Goal: Transaction & Acquisition: Purchase product/service

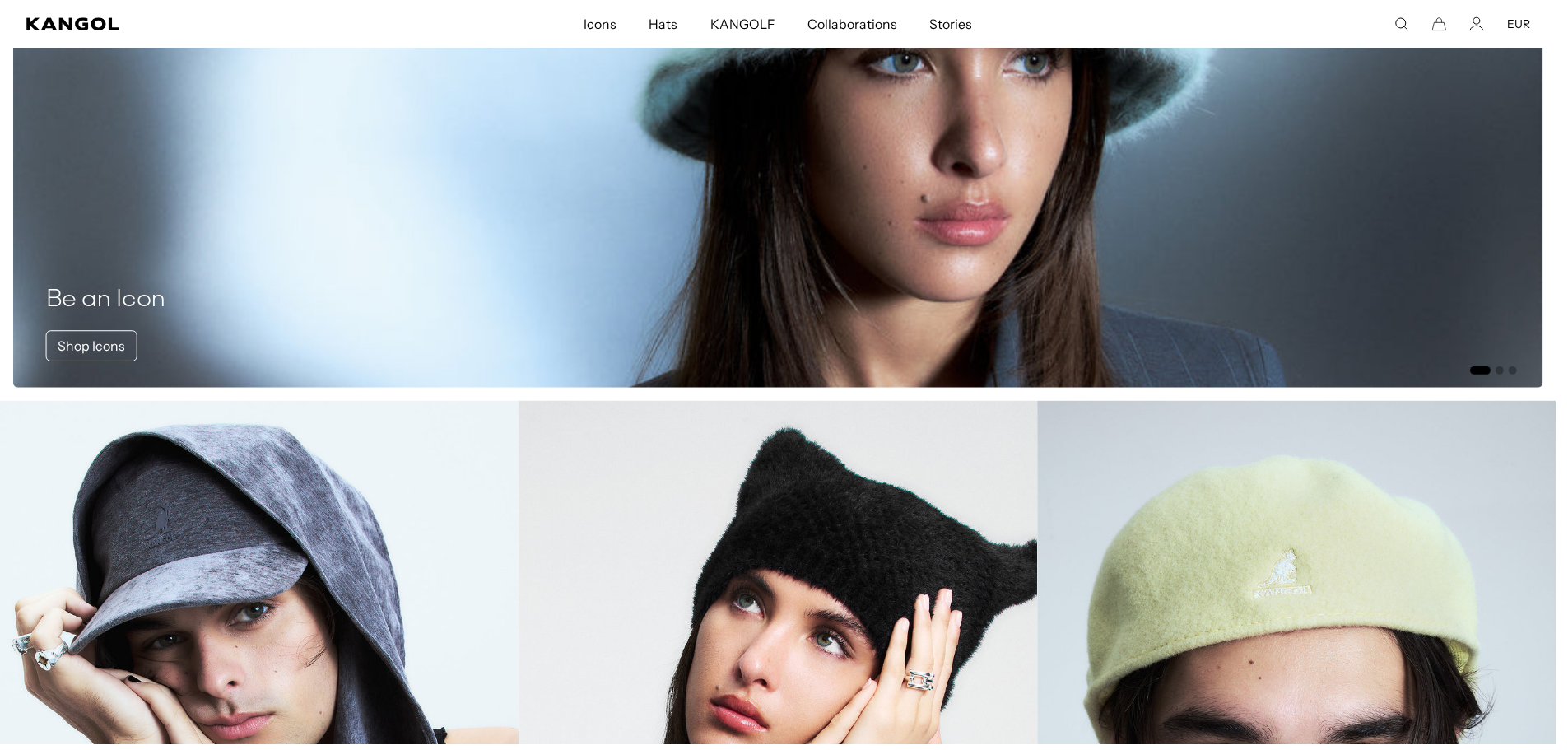
scroll to position [0, 339]
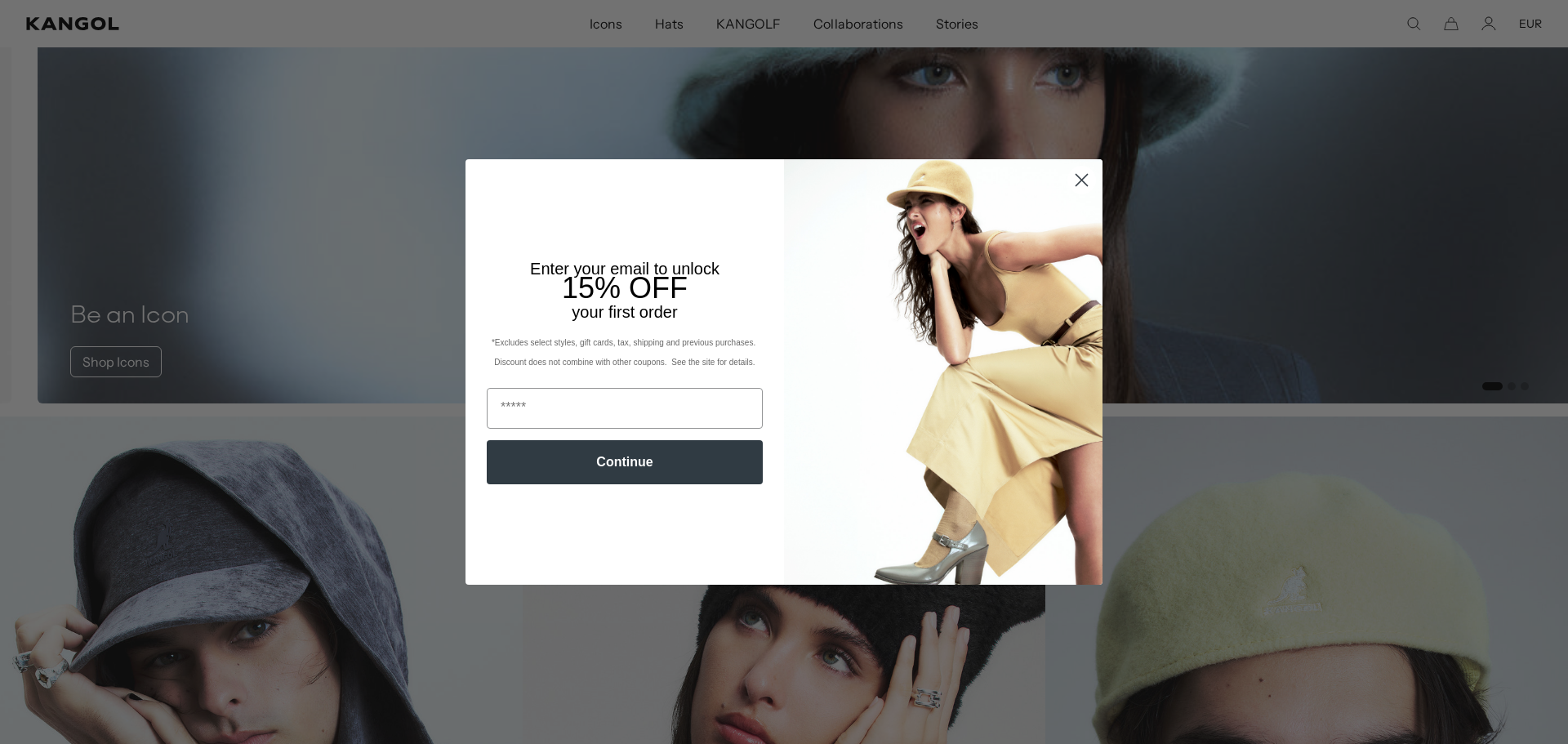
click at [1078, 178] on icon "Close dialog" at bounding box center [1082, 181] width 11 height 11
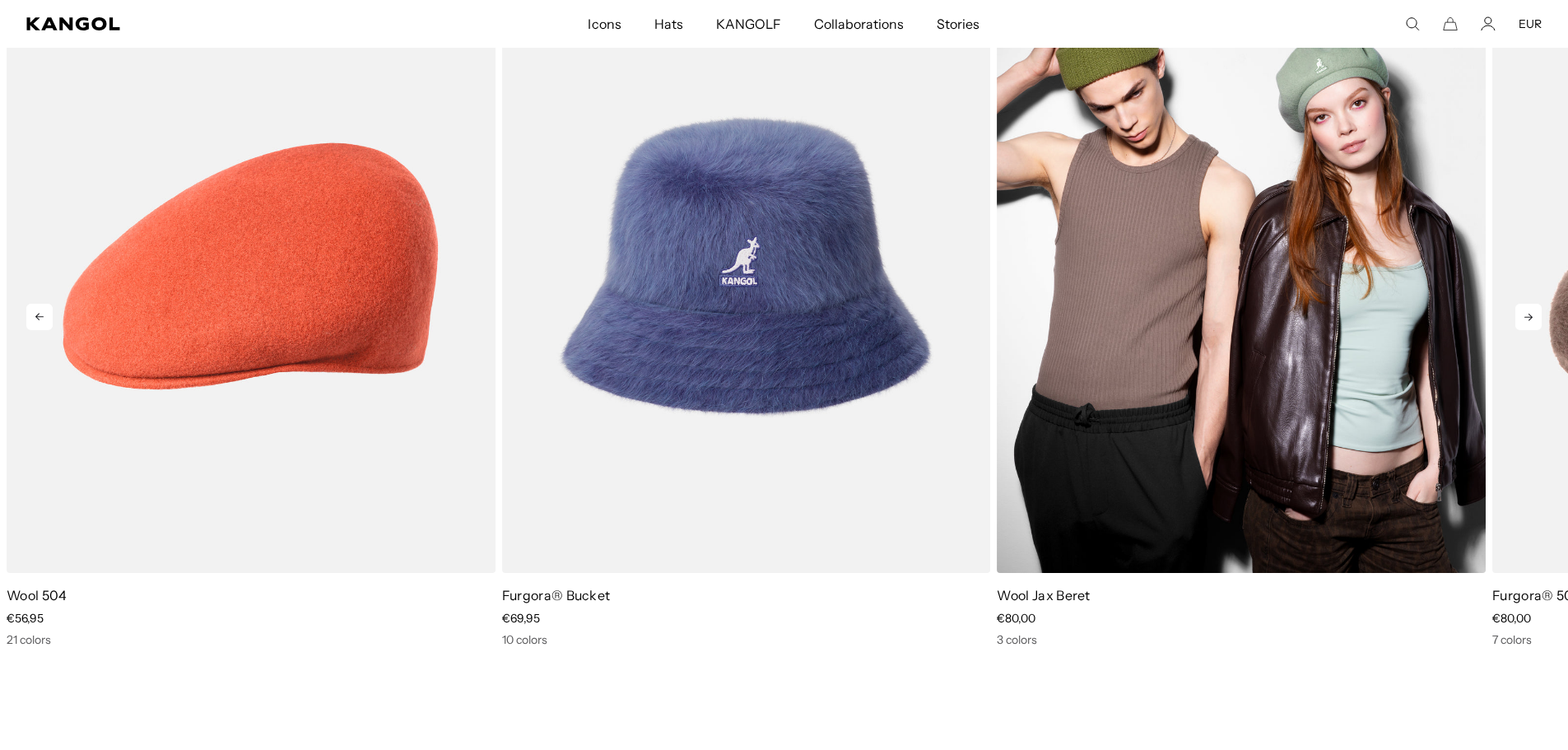
scroll to position [3376, 0]
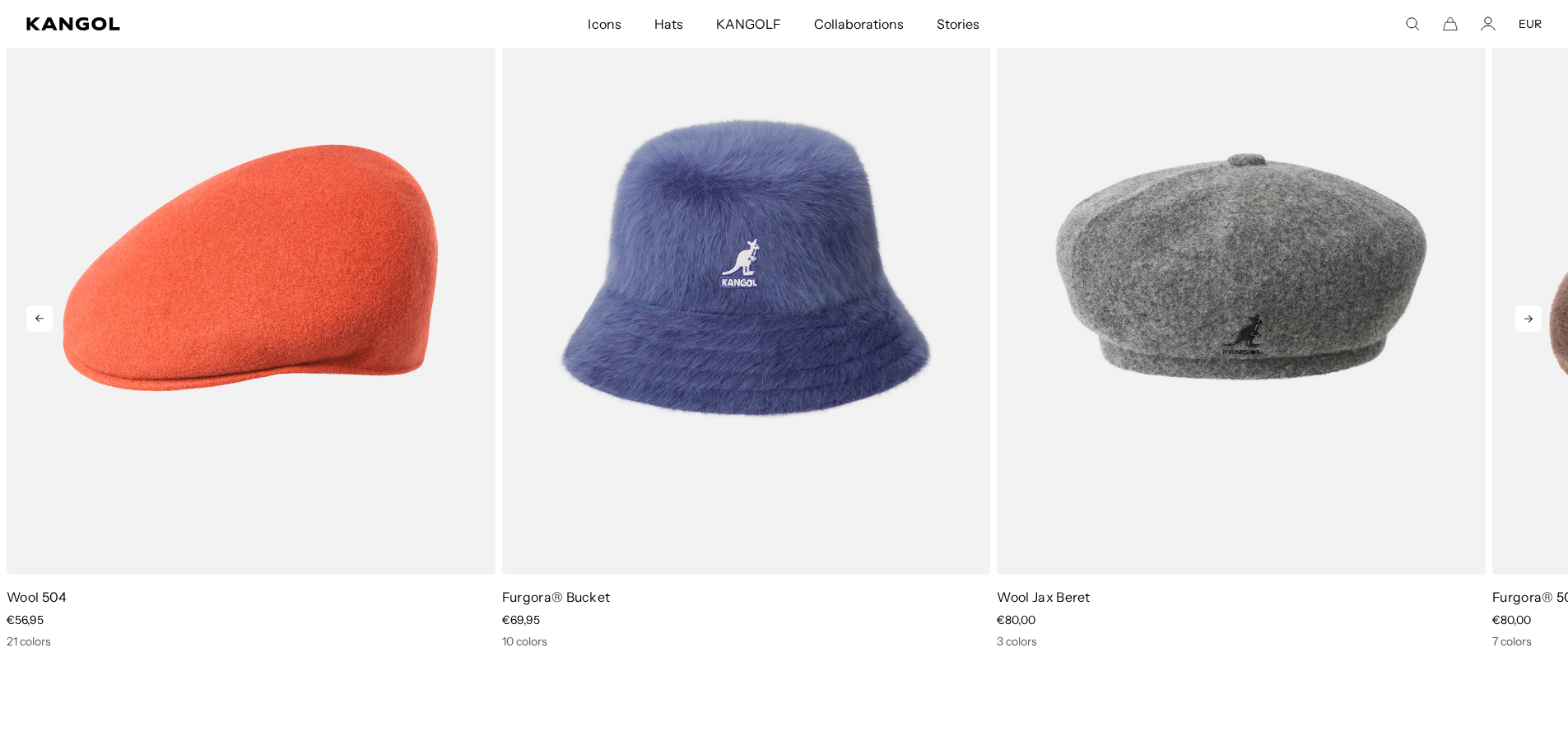
click at [1524, 317] on icon at bounding box center [1529, 319] width 27 height 27
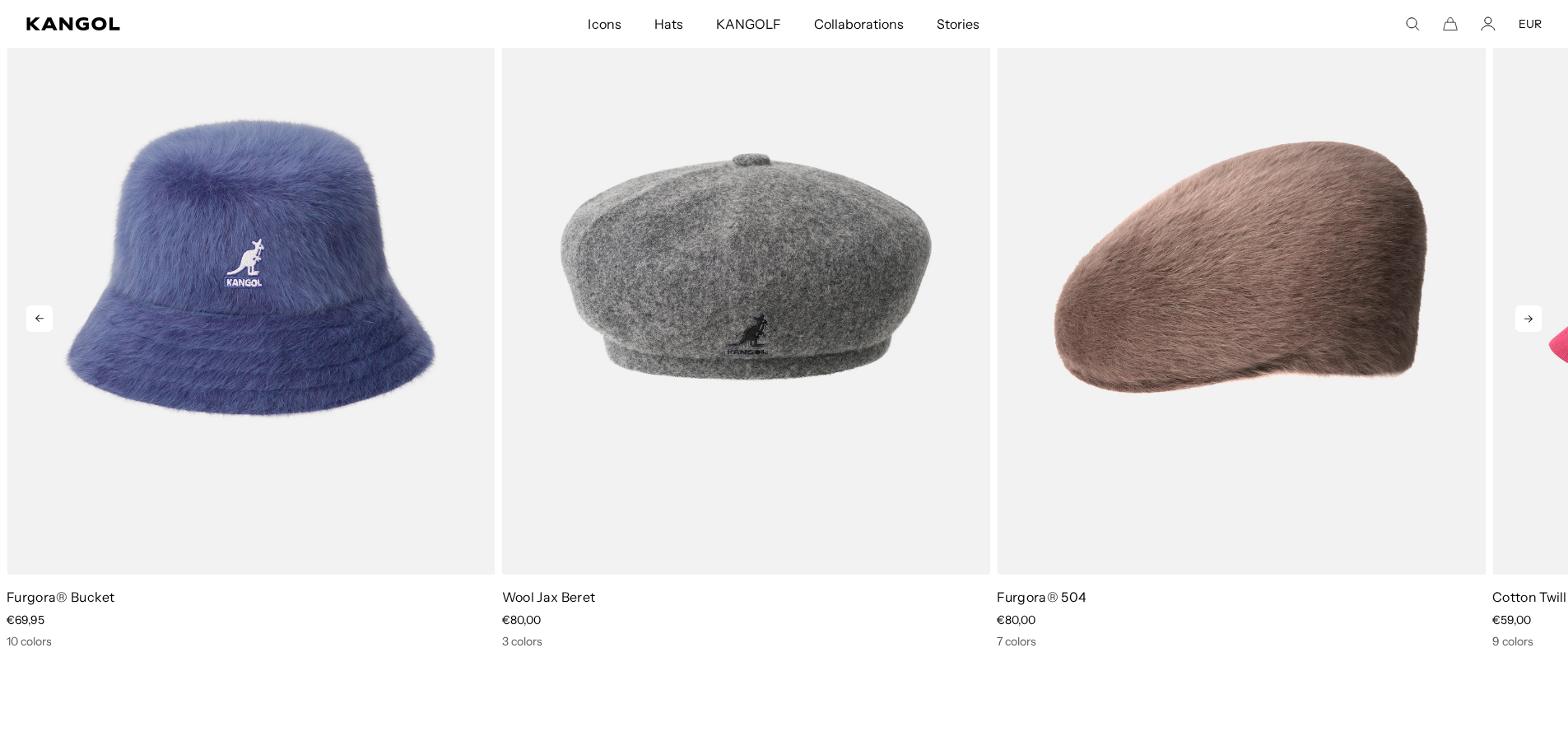
scroll to position [0, 339]
click at [1526, 317] on icon at bounding box center [1529, 319] width 27 height 27
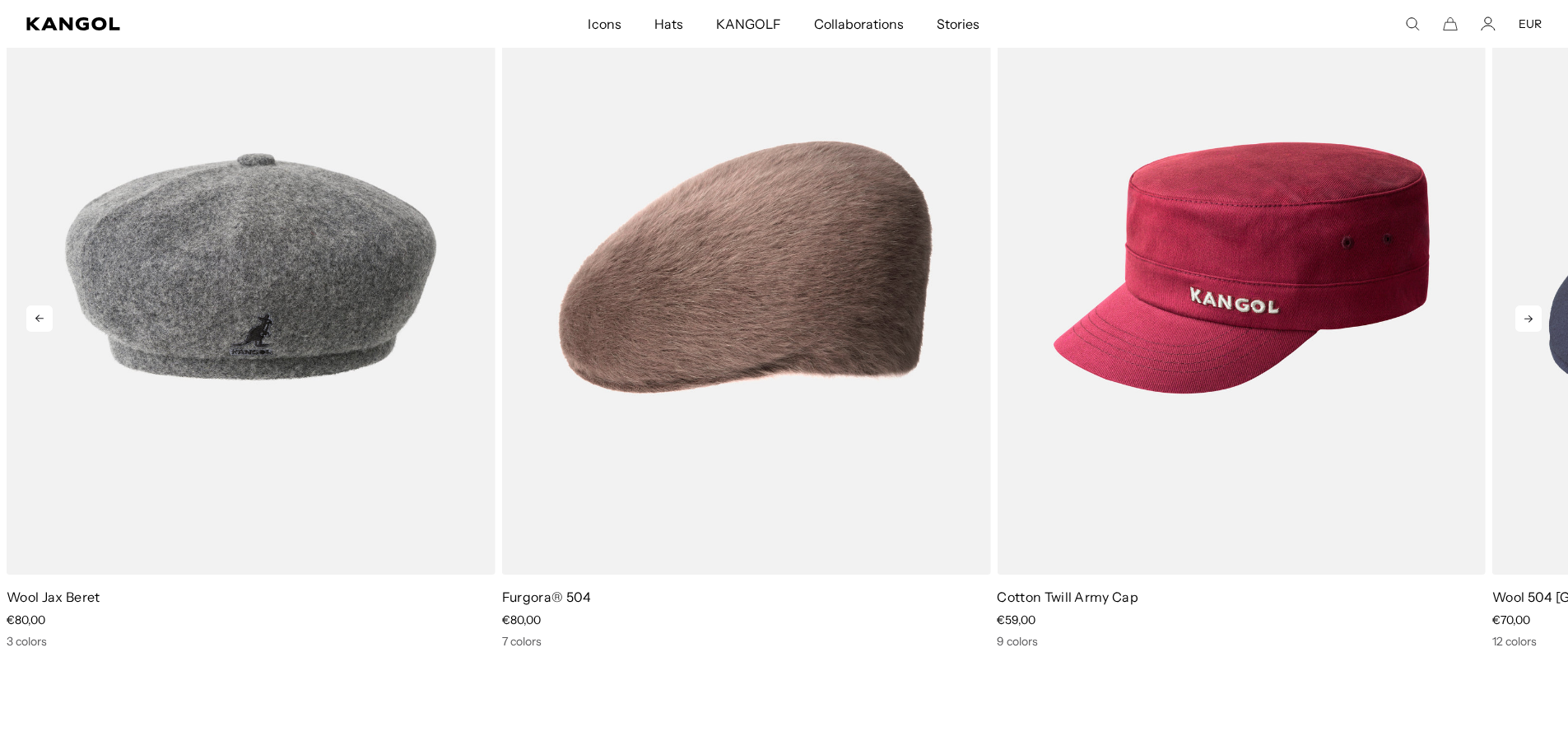
click at [1526, 317] on icon at bounding box center [1529, 319] width 27 height 27
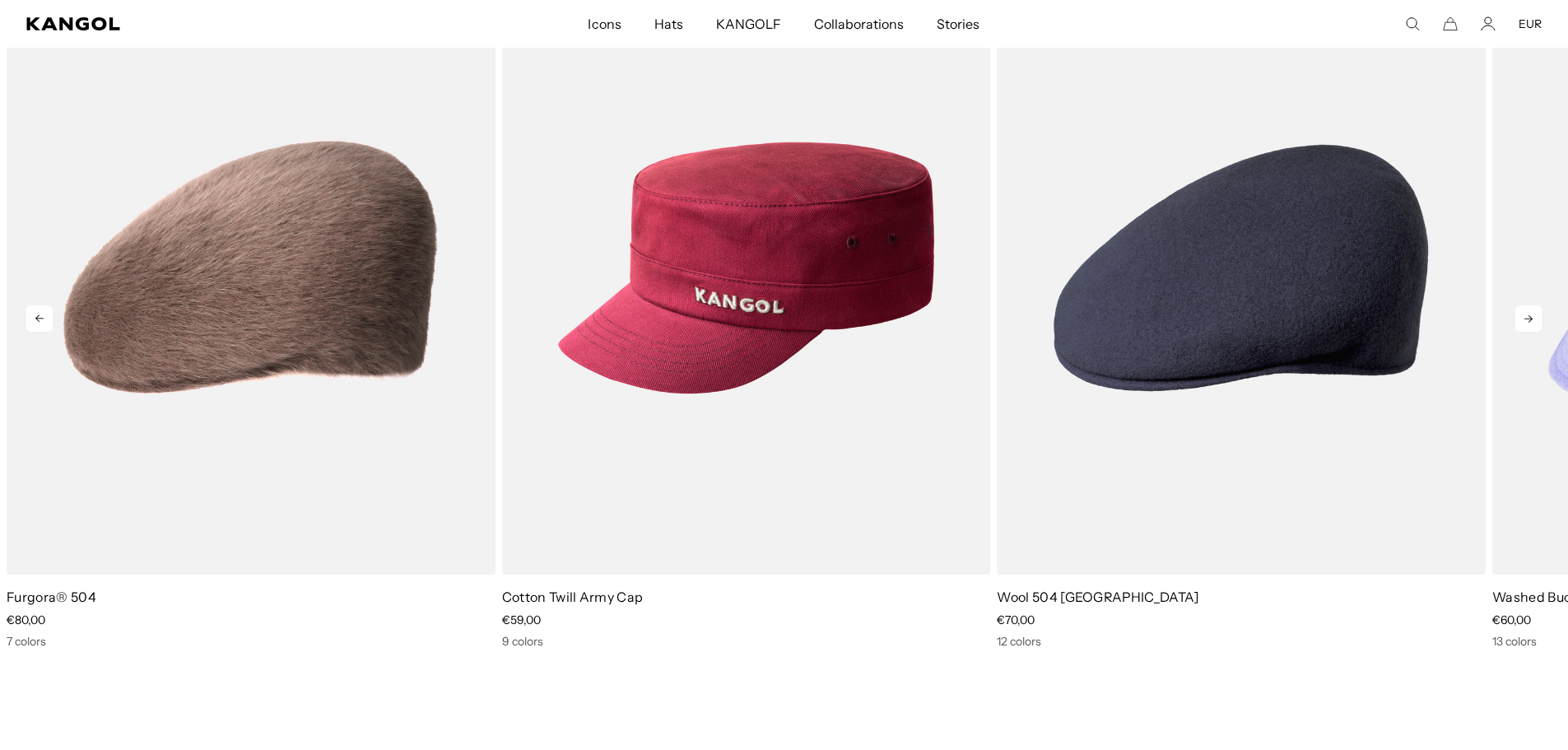
click at [1526, 317] on icon at bounding box center [1529, 319] width 27 height 27
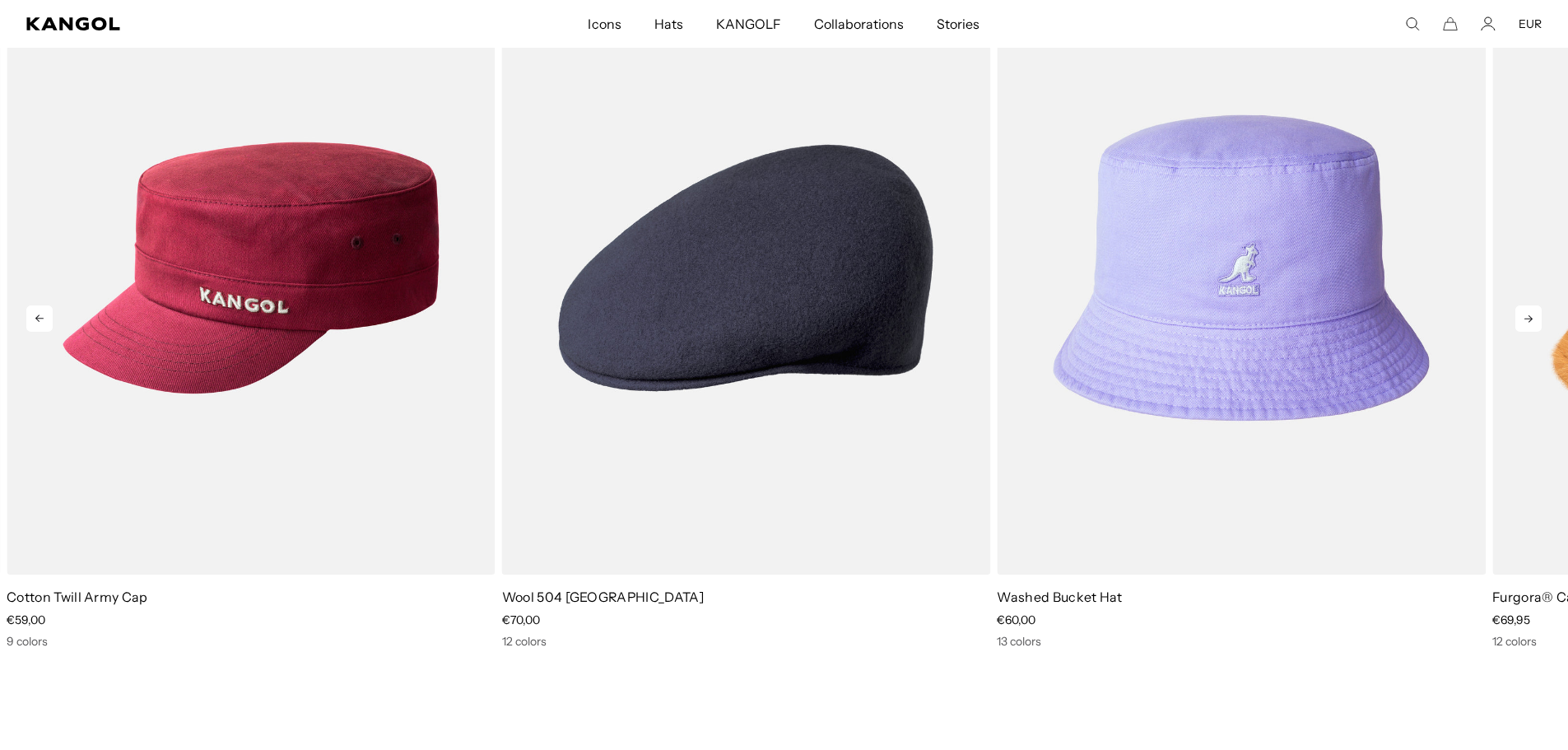
click at [1526, 317] on icon at bounding box center [1529, 319] width 27 height 27
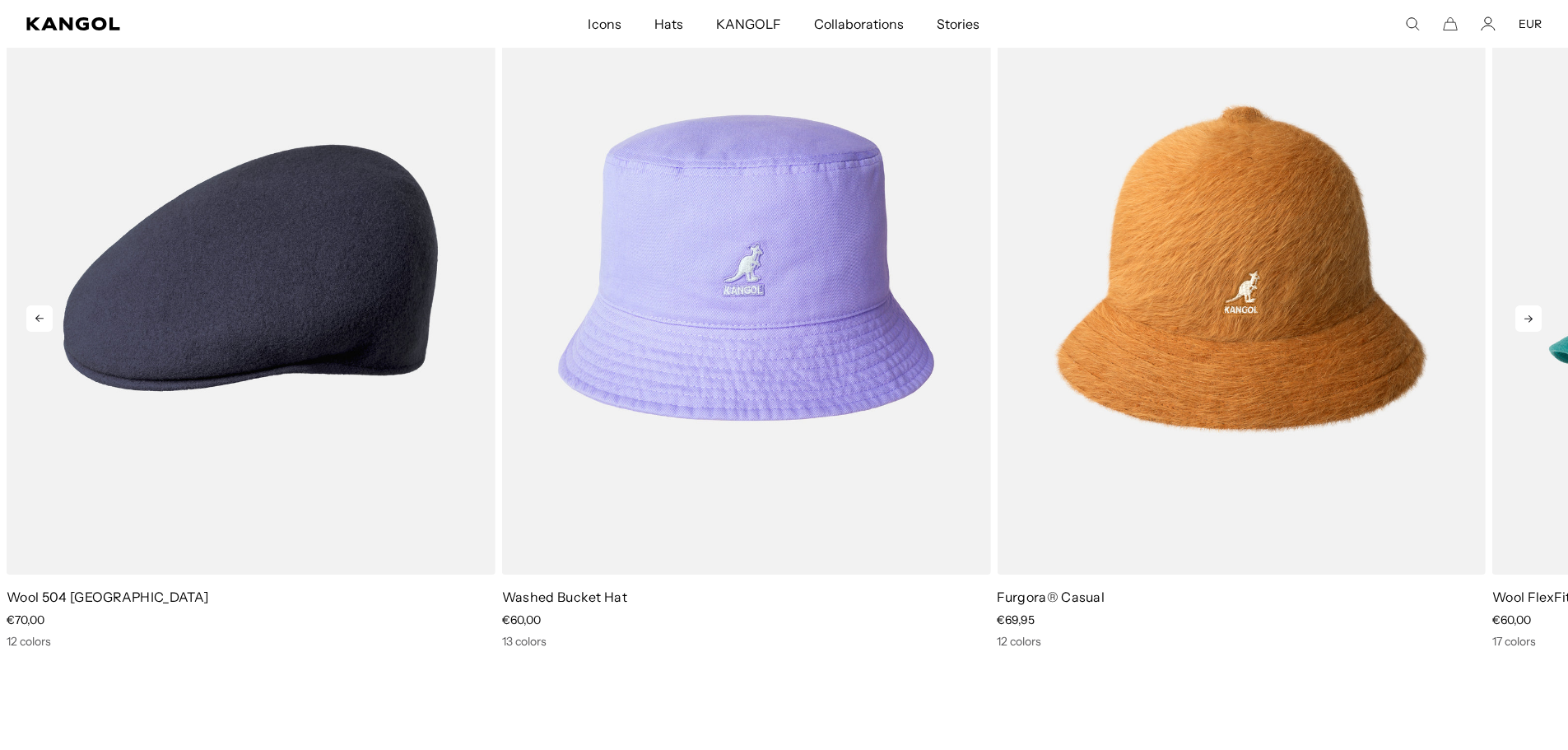
click at [1525, 317] on icon at bounding box center [1529, 319] width 27 height 27
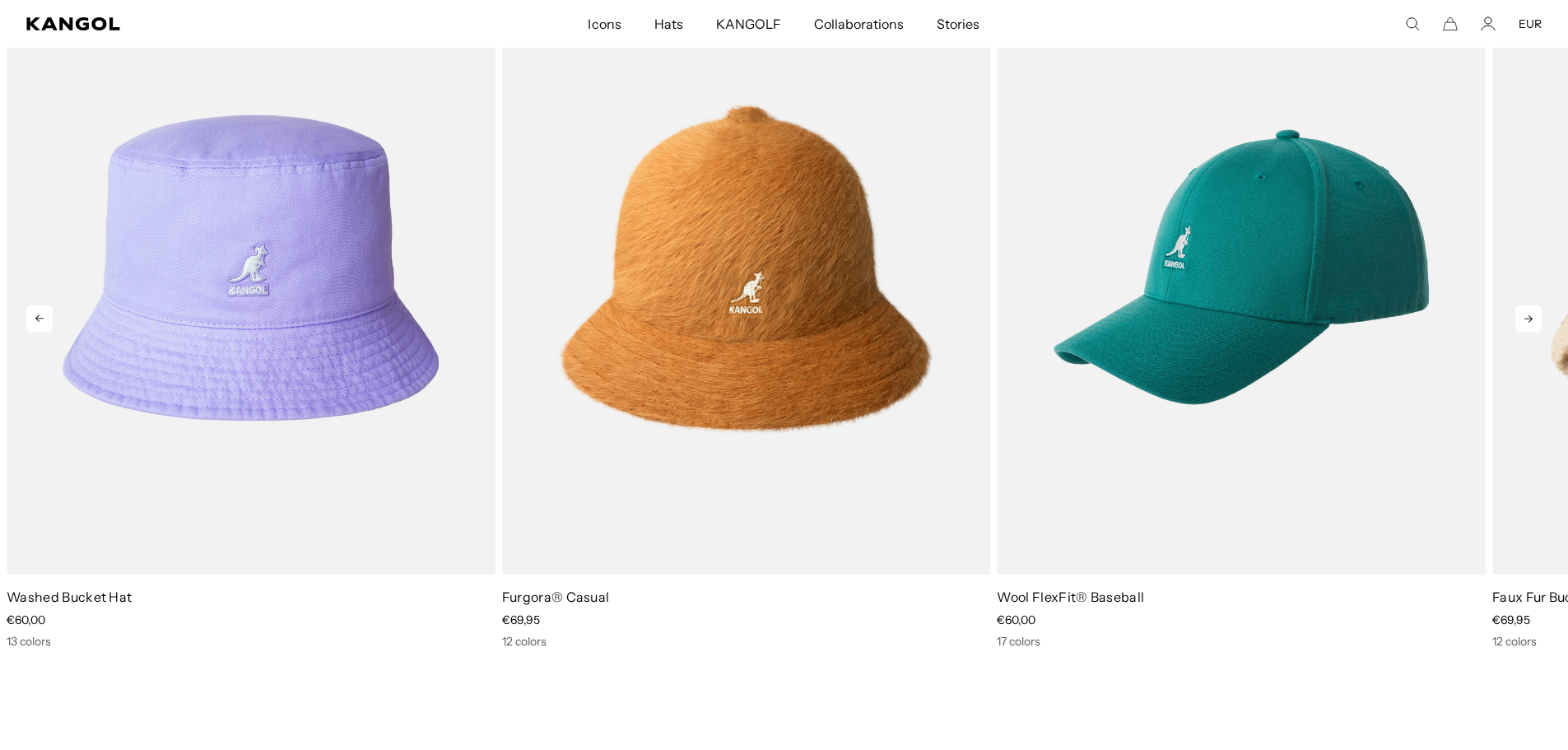
click at [1525, 317] on icon at bounding box center [1529, 319] width 27 height 27
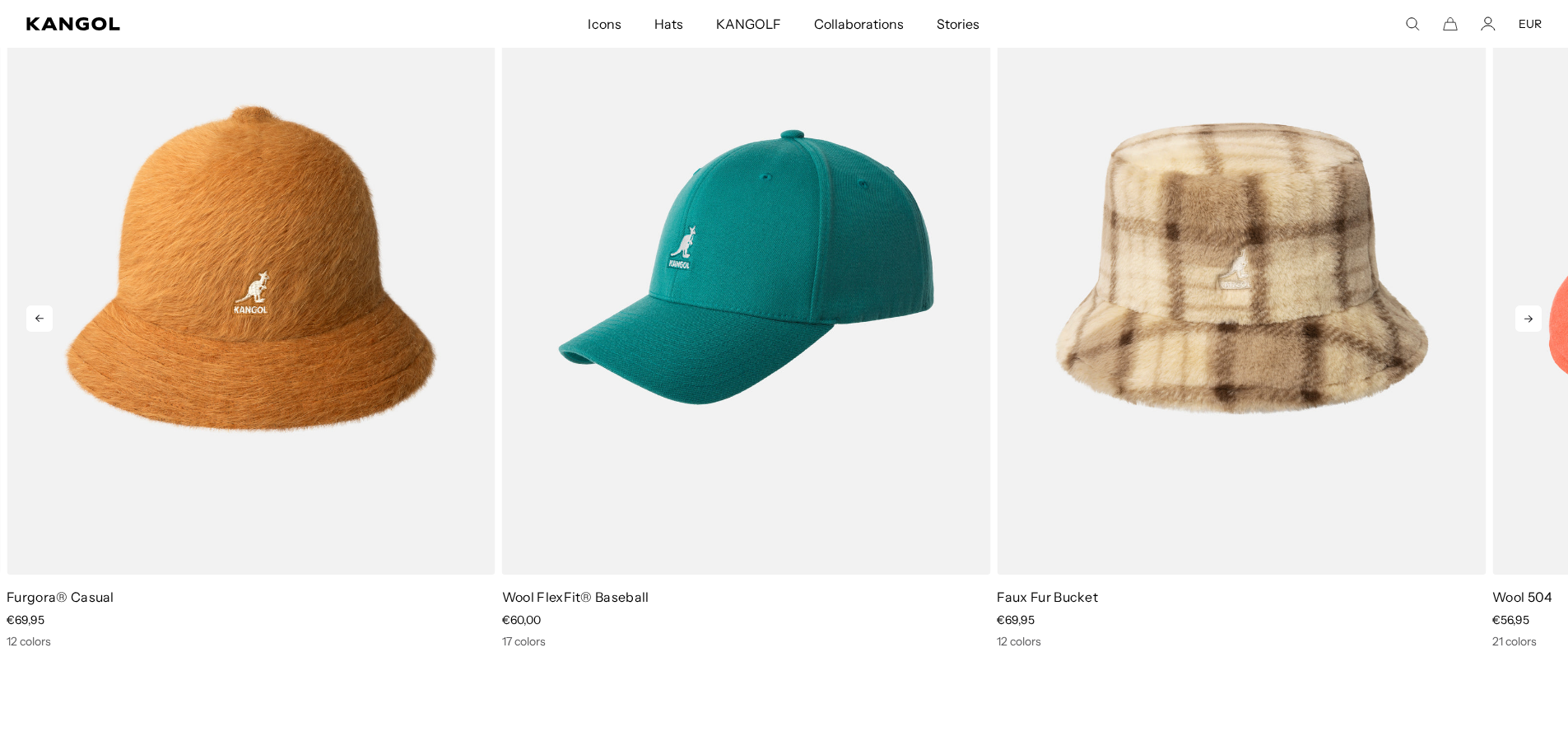
scroll to position [0, 0]
click at [1525, 317] on icon at bounding box center [1529, 319] width 27 height 27
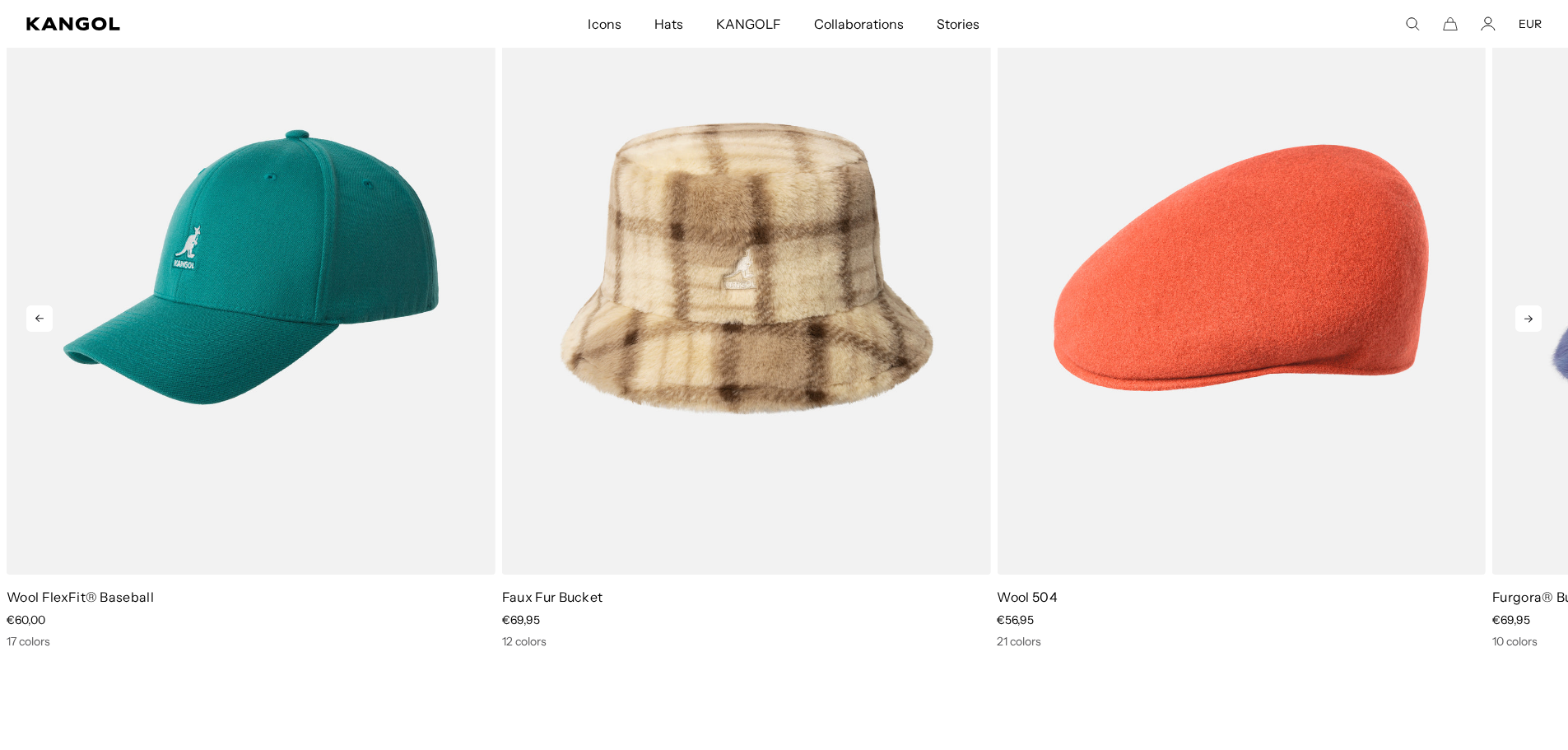
click at [1525, 317] on icon at bounding box center [1529, 319] width 27 height 27
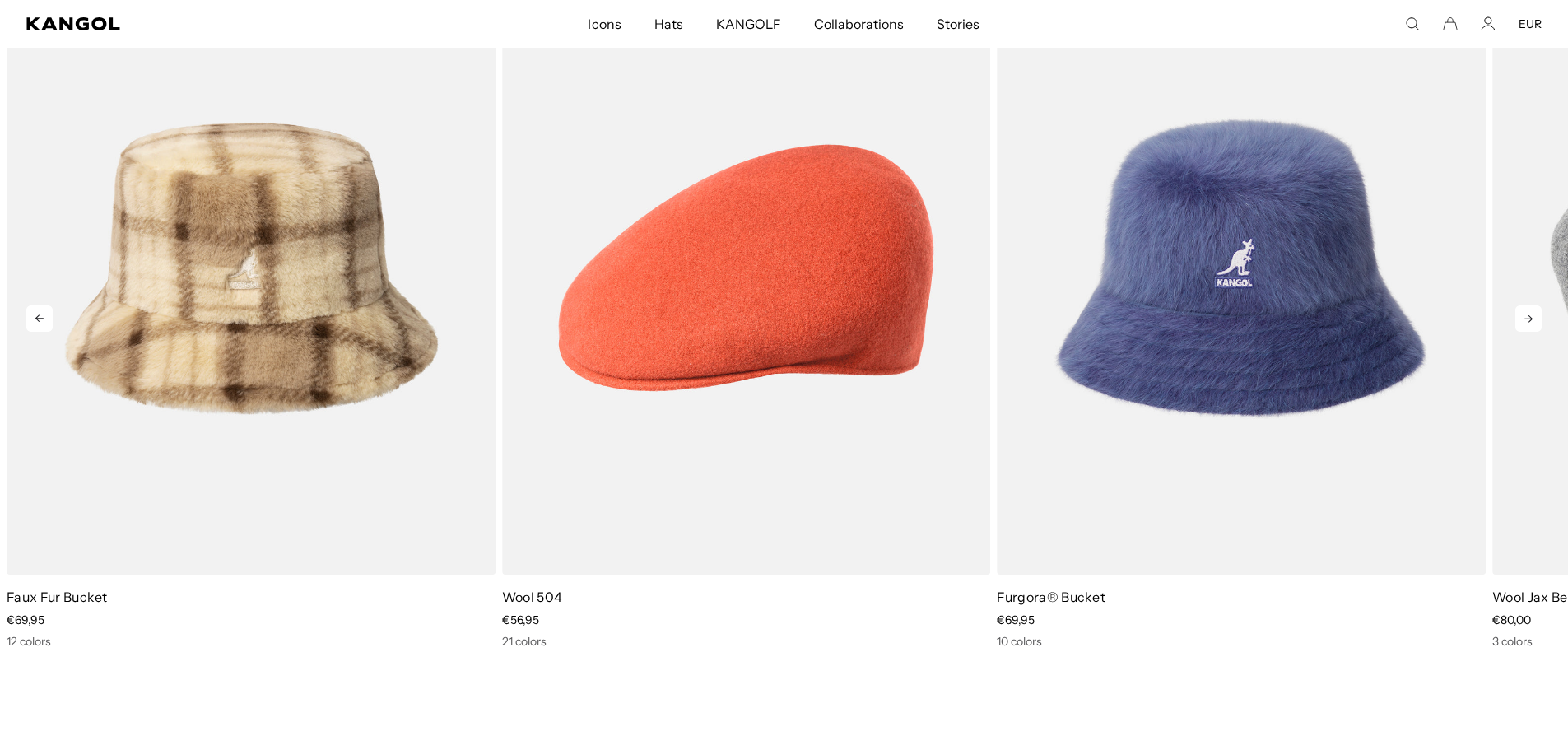
click at [1525, 317] on icon at bounding box center [1529, 319] width 27 height 27
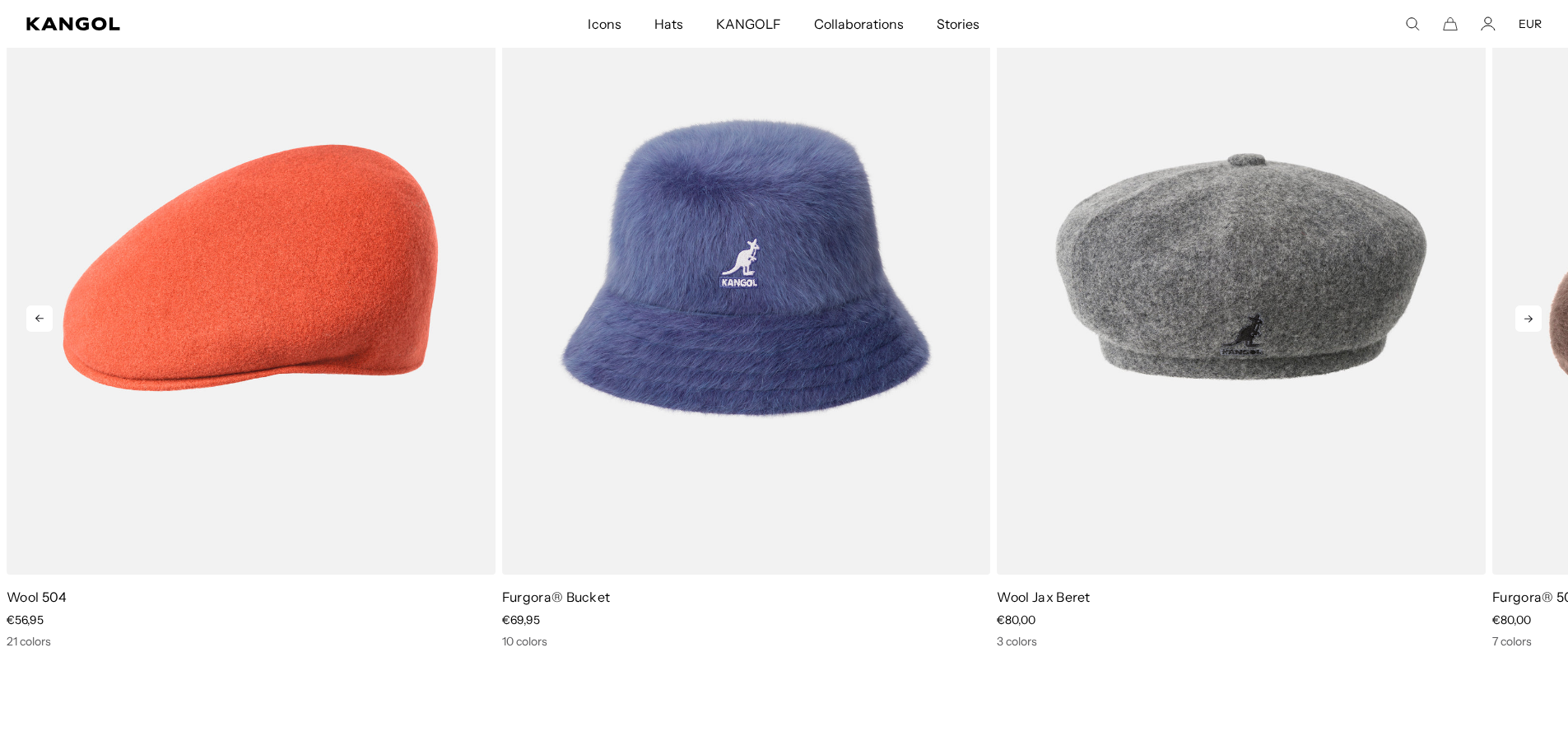
click at [1525, 317] on icon at bounding box center [1529, 319] width 27 height 27
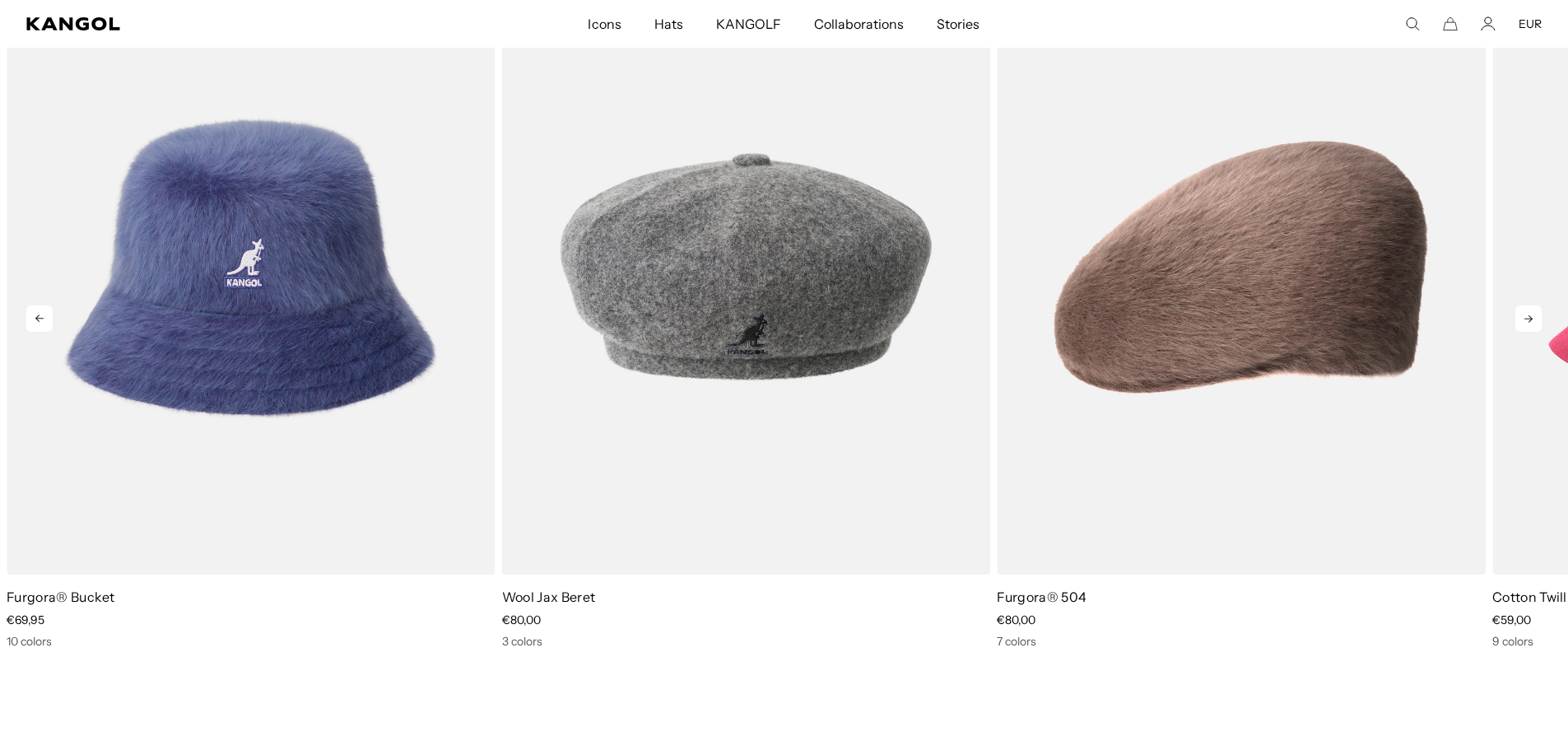
click at [1525, 317] on icon at bounding box center [1529, 319] width 27 height 27
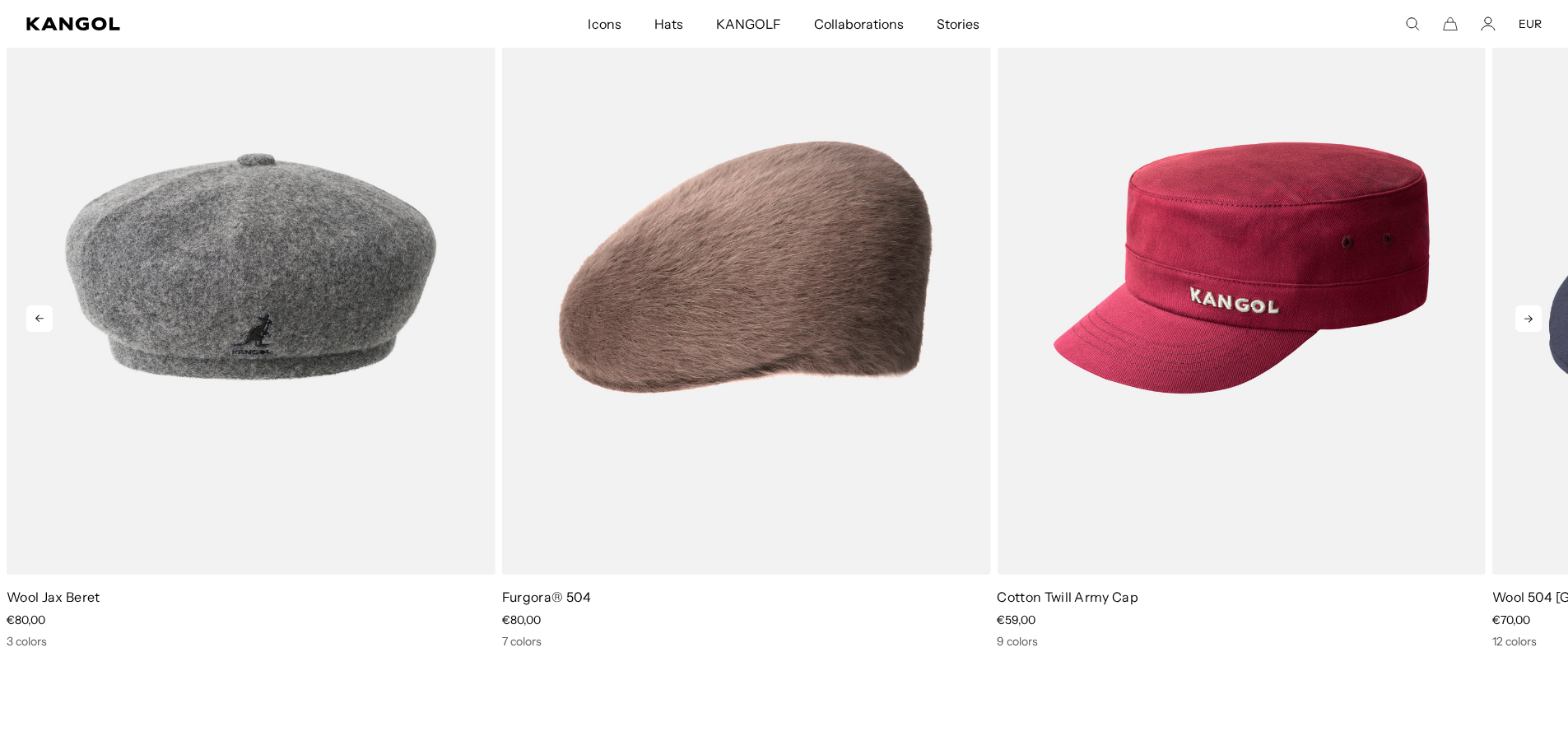
click at [1525, 317] on icon at bounding box center [1529, 319] width 27 height 27
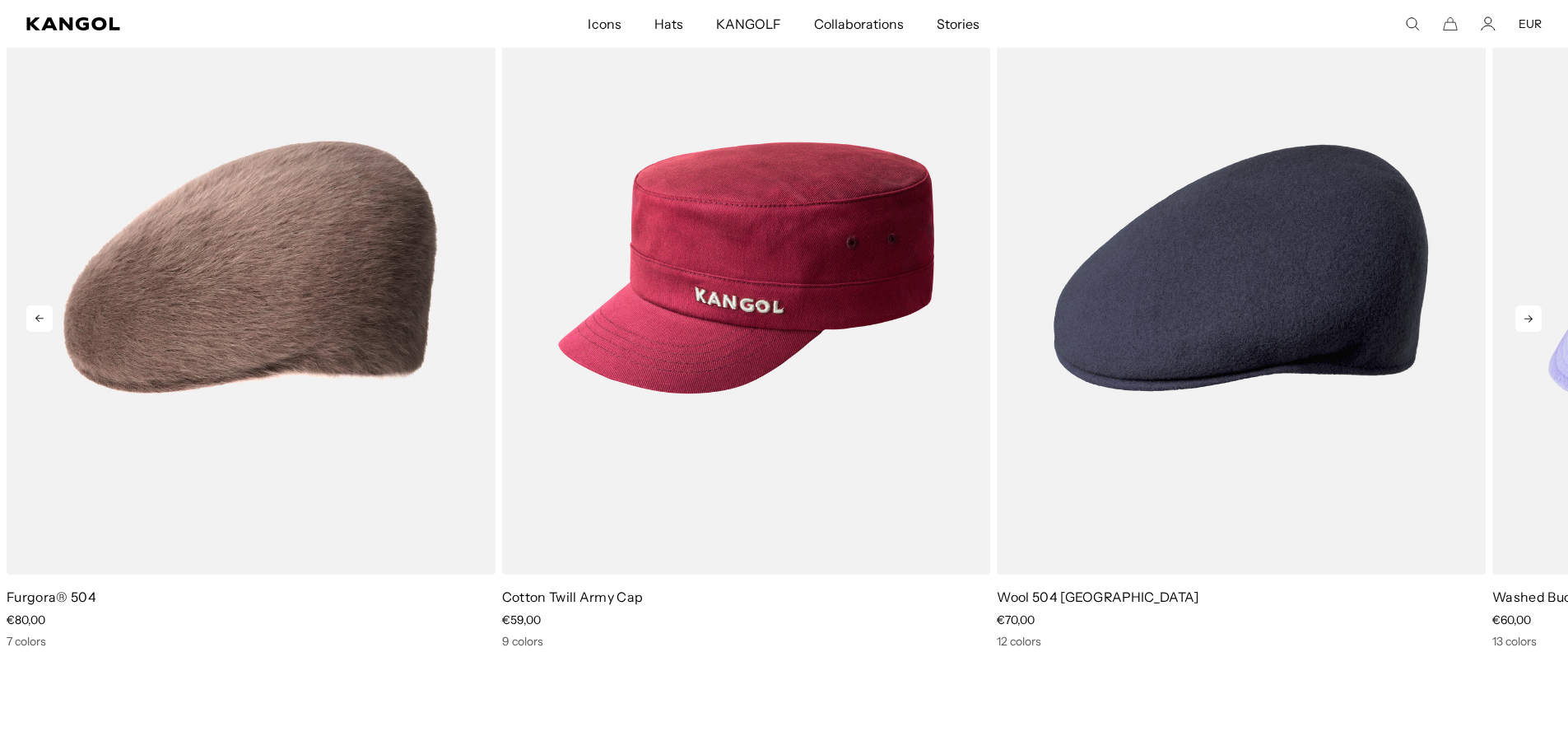
click at [1525, 317] on icon at bounding box center [1529, 319] width 27 height 27
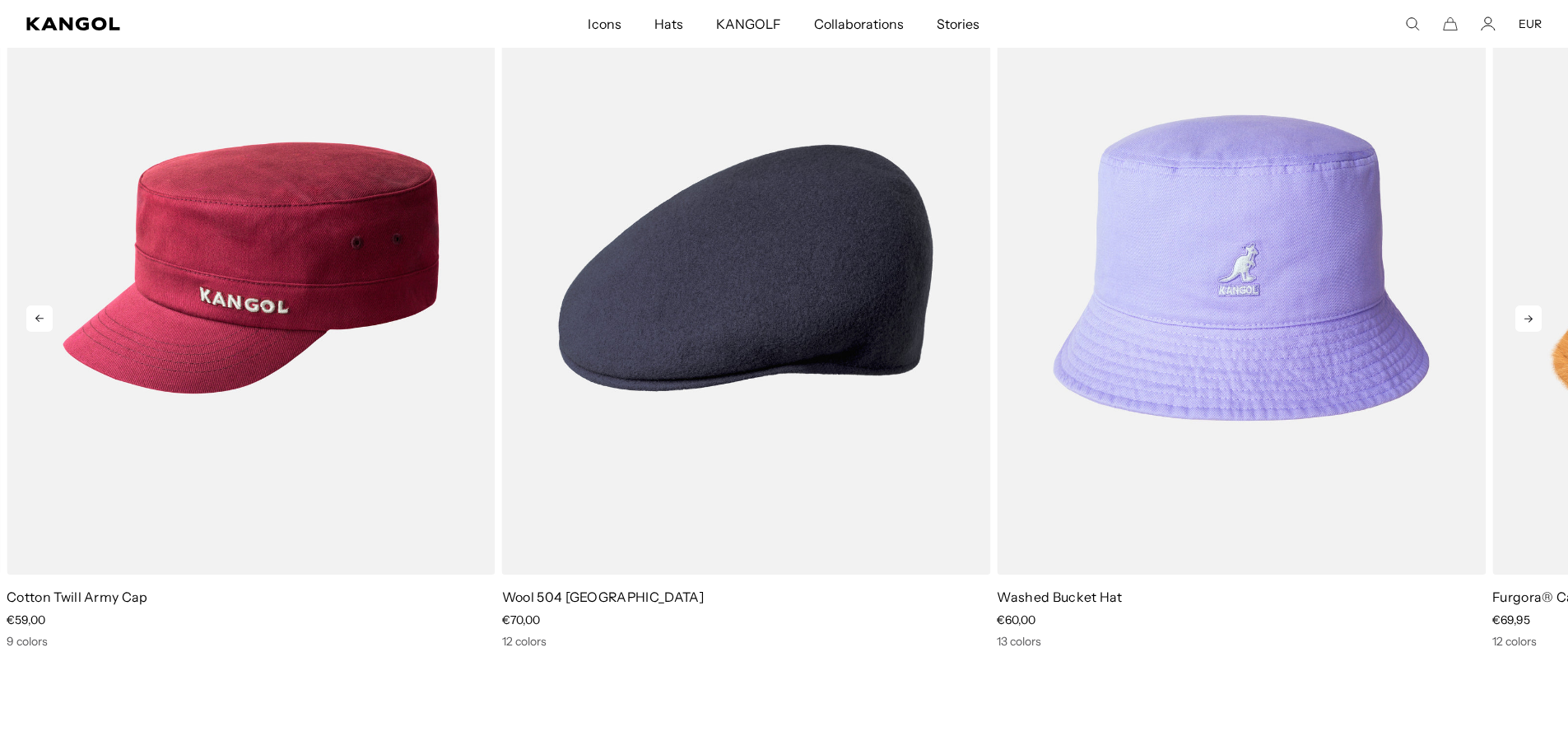
click at [1525, 317] on icon at bounding box center [1529, 319] width 27 height 27
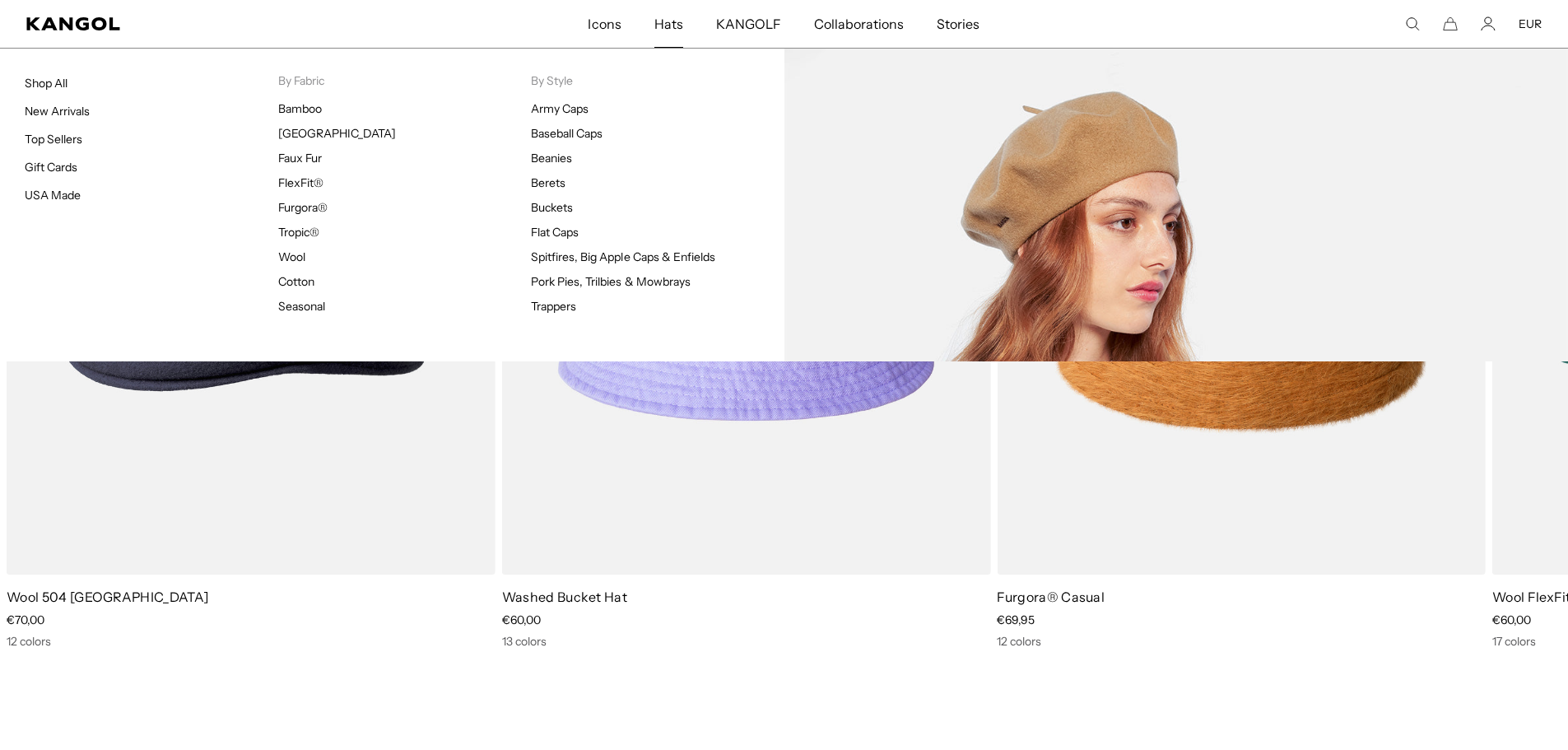
scroll to position [0, 339]
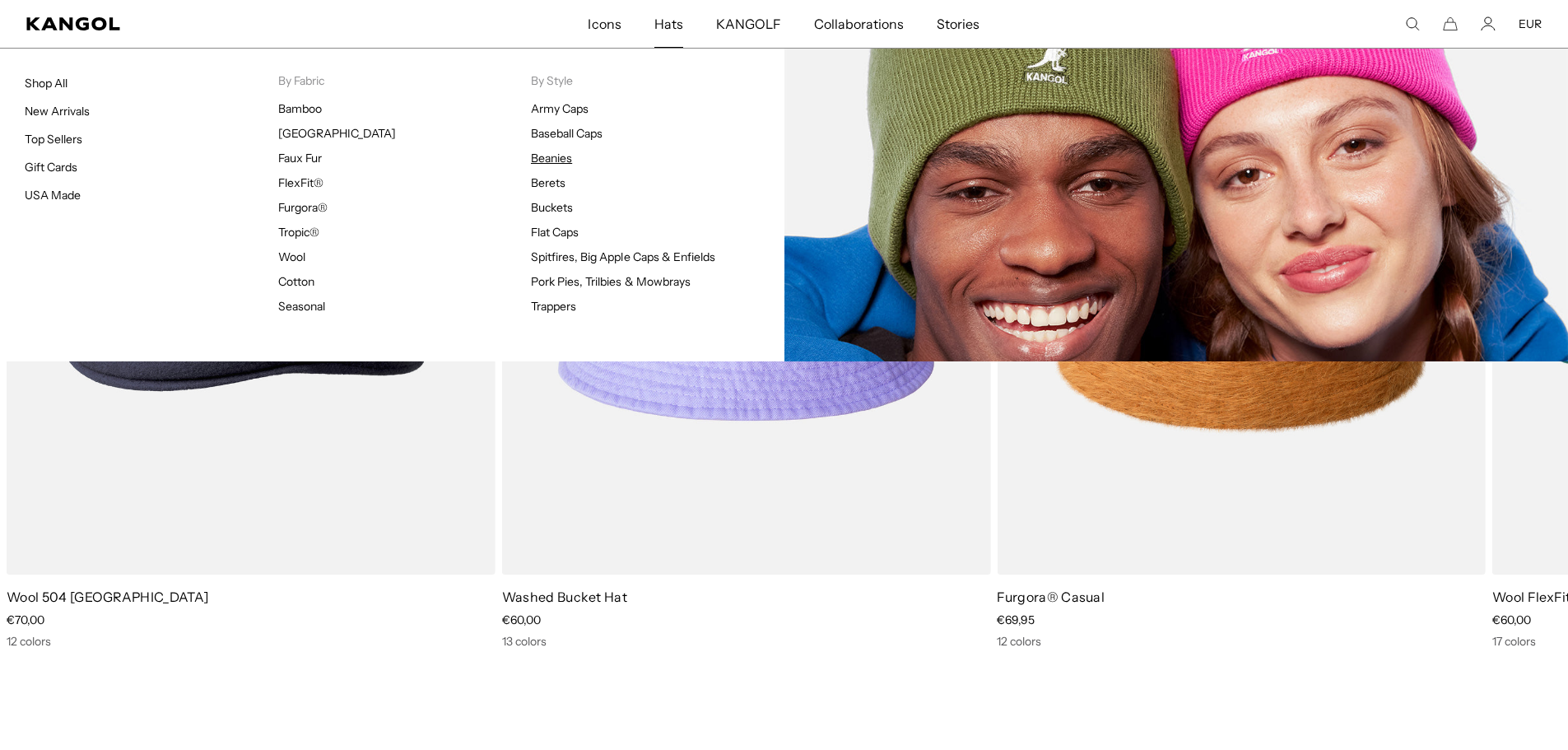
click at [562, 162] on link "Beanies" at bounding box center [551, 158] width 41 height 15
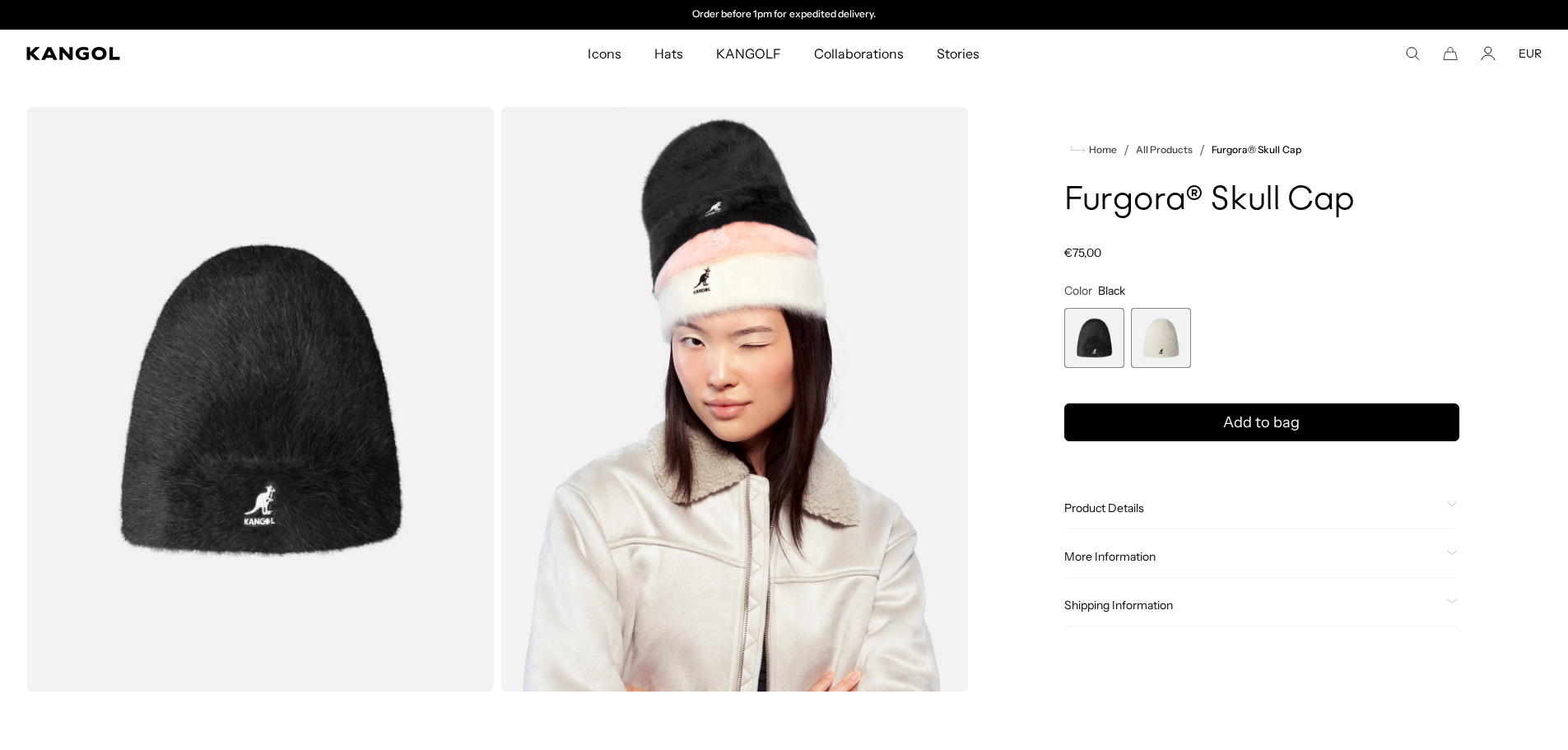
click at [317, 388] on img "Gallery Viewer" at bounding box center [260, 399] width 467 height 585
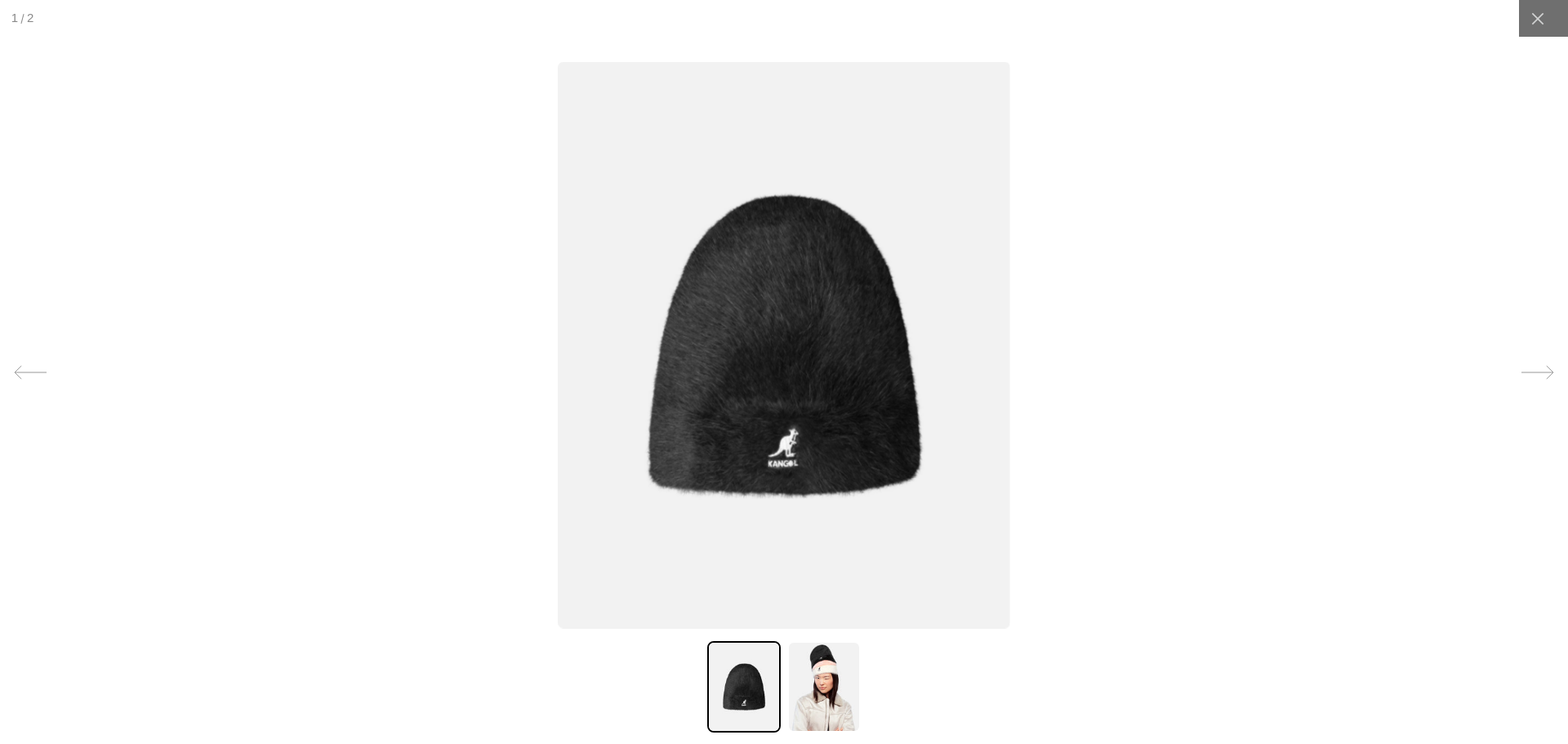
click at [798, 713] on img at bounding box center [823, 687] width 73 height 91
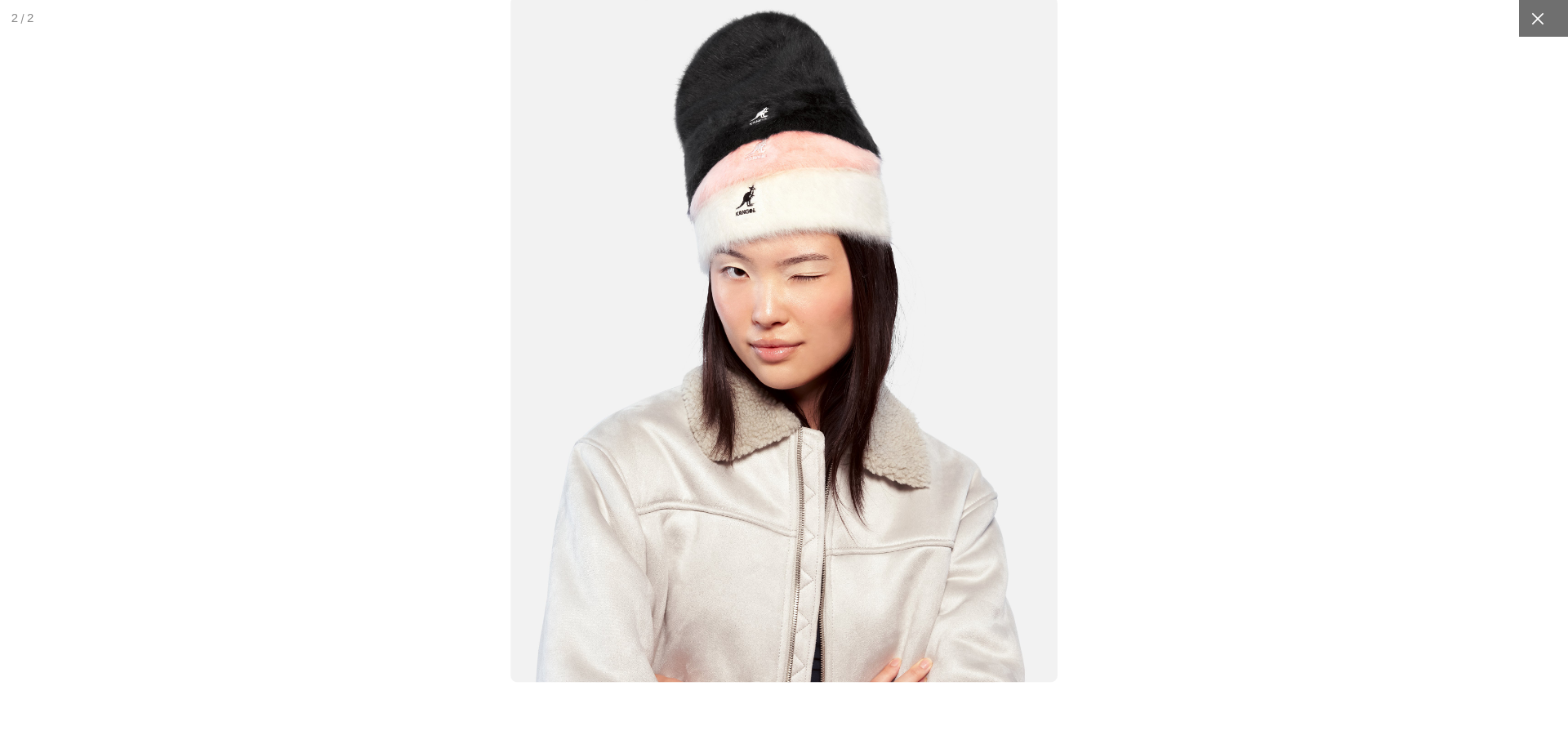
click at [1538, 13] on div at bounding box center [1536, 18] width 37 height 37
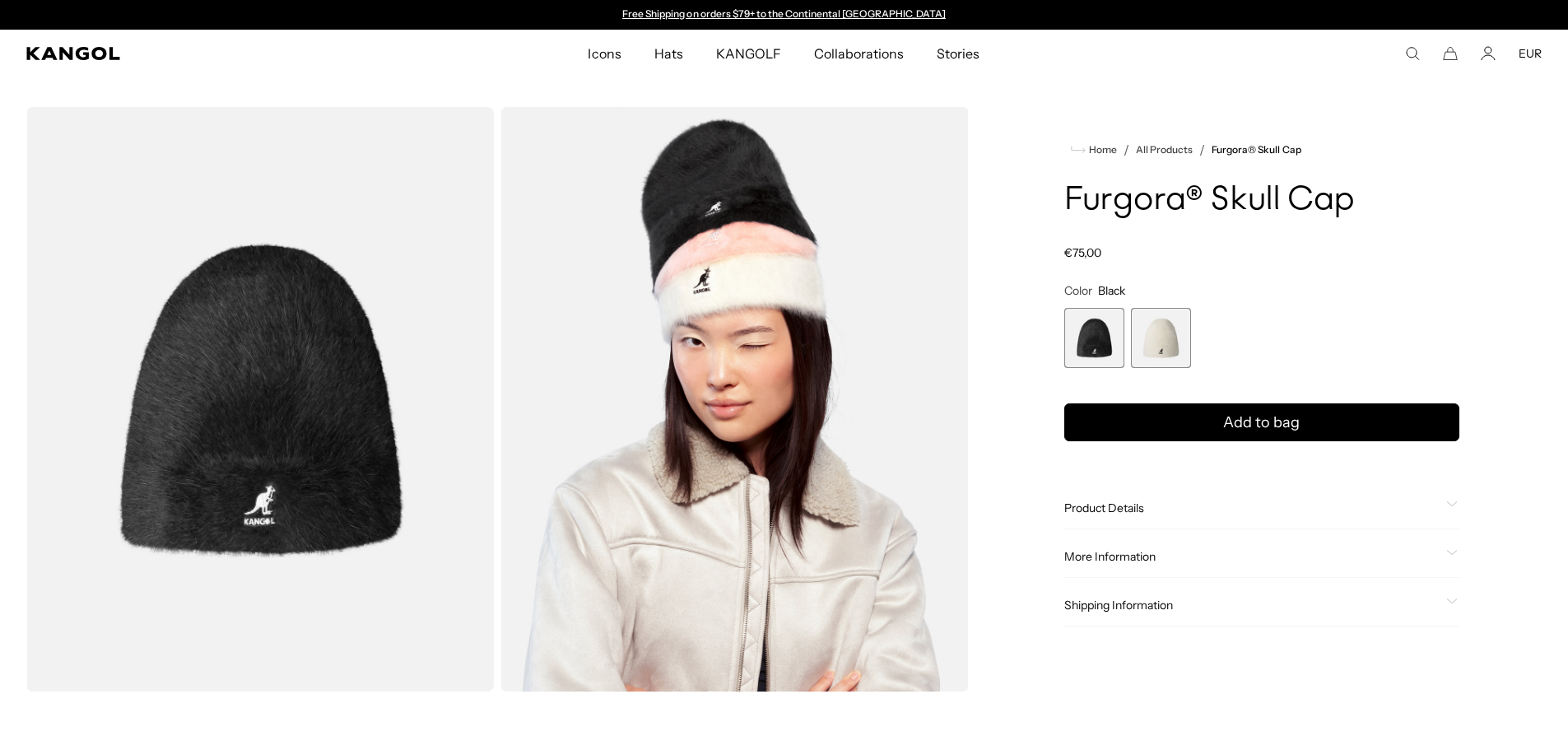
click at [1406, 49] on icon "Search here" at bounding box center [1413, 54] width 15 height 15
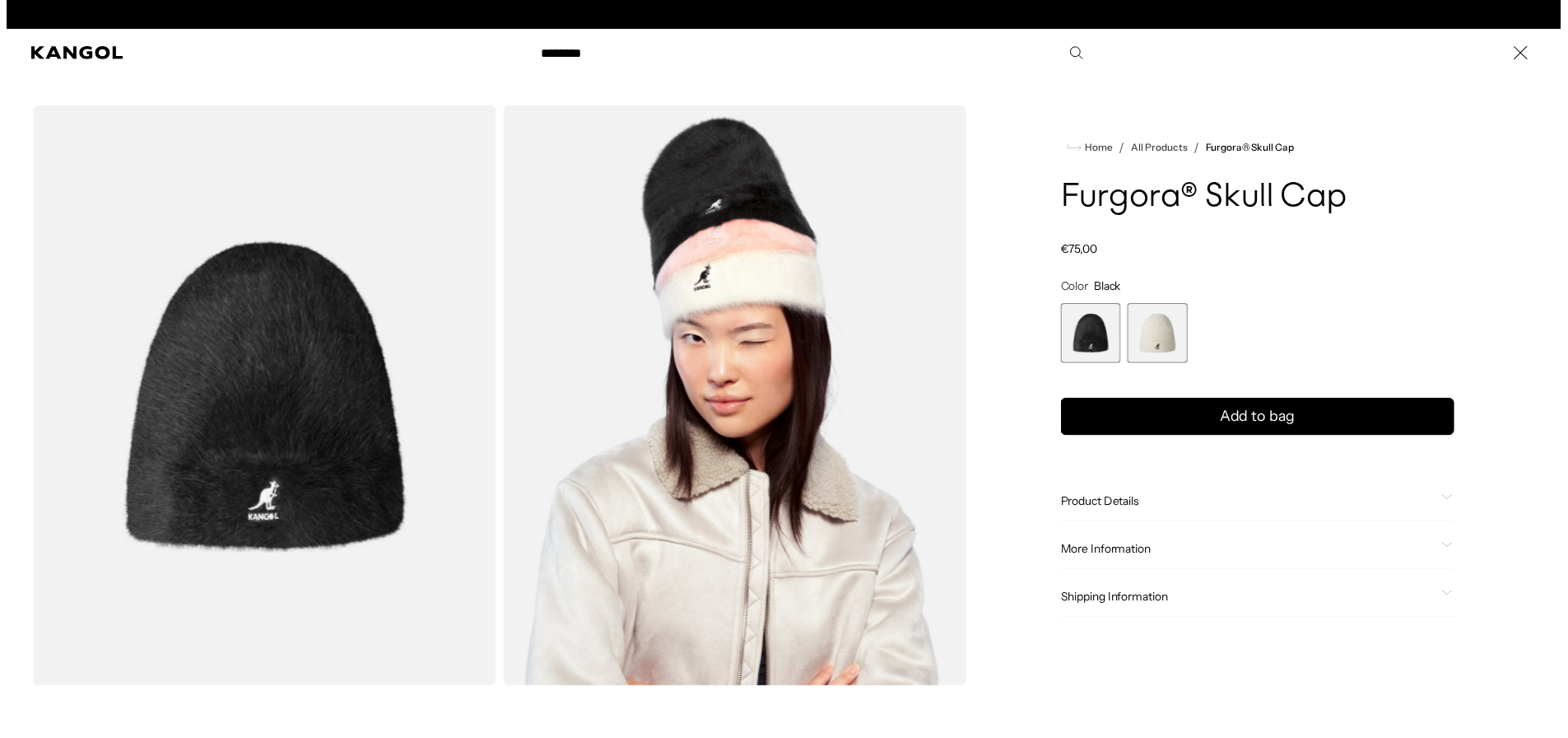
scroll to position [0, 339]
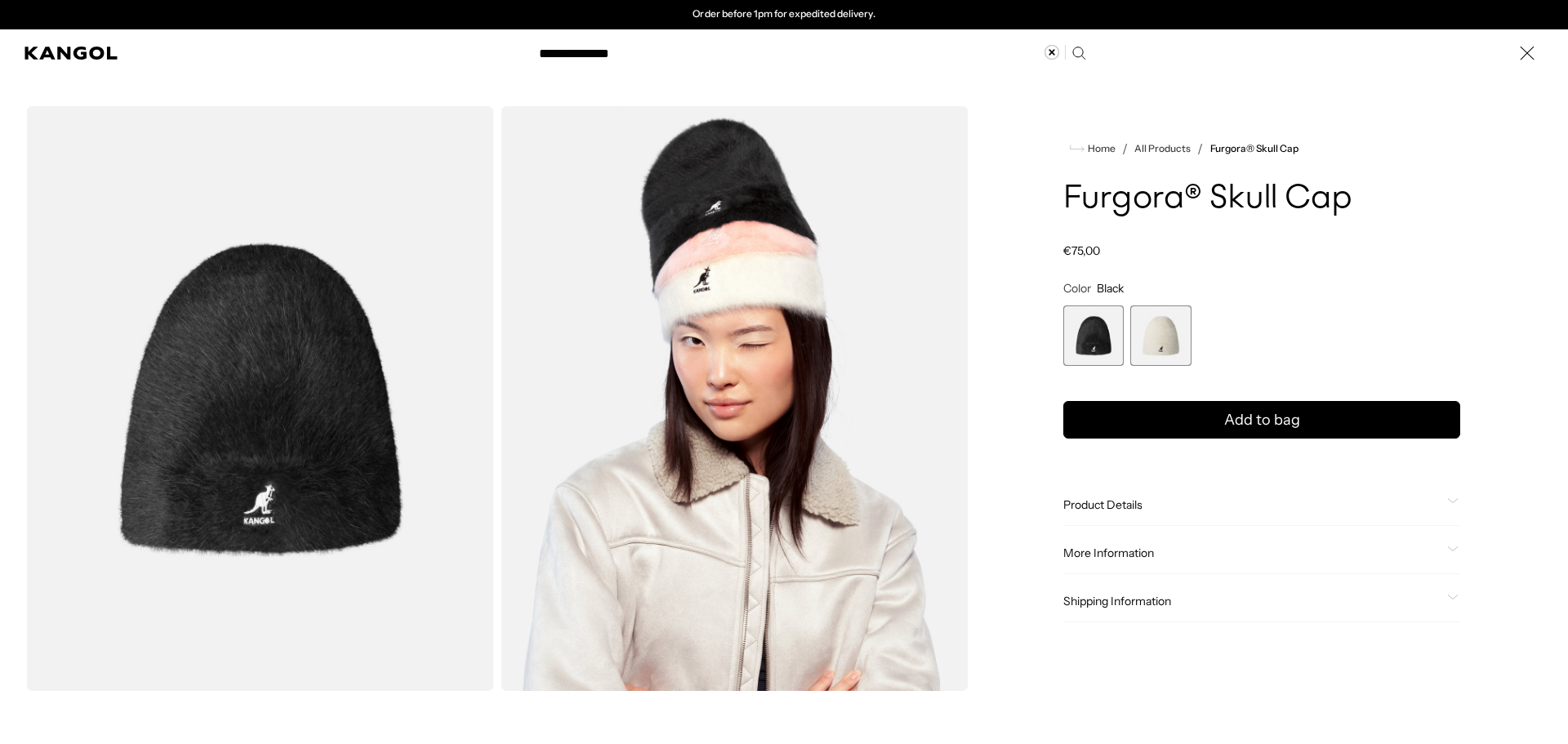
type input "**********"
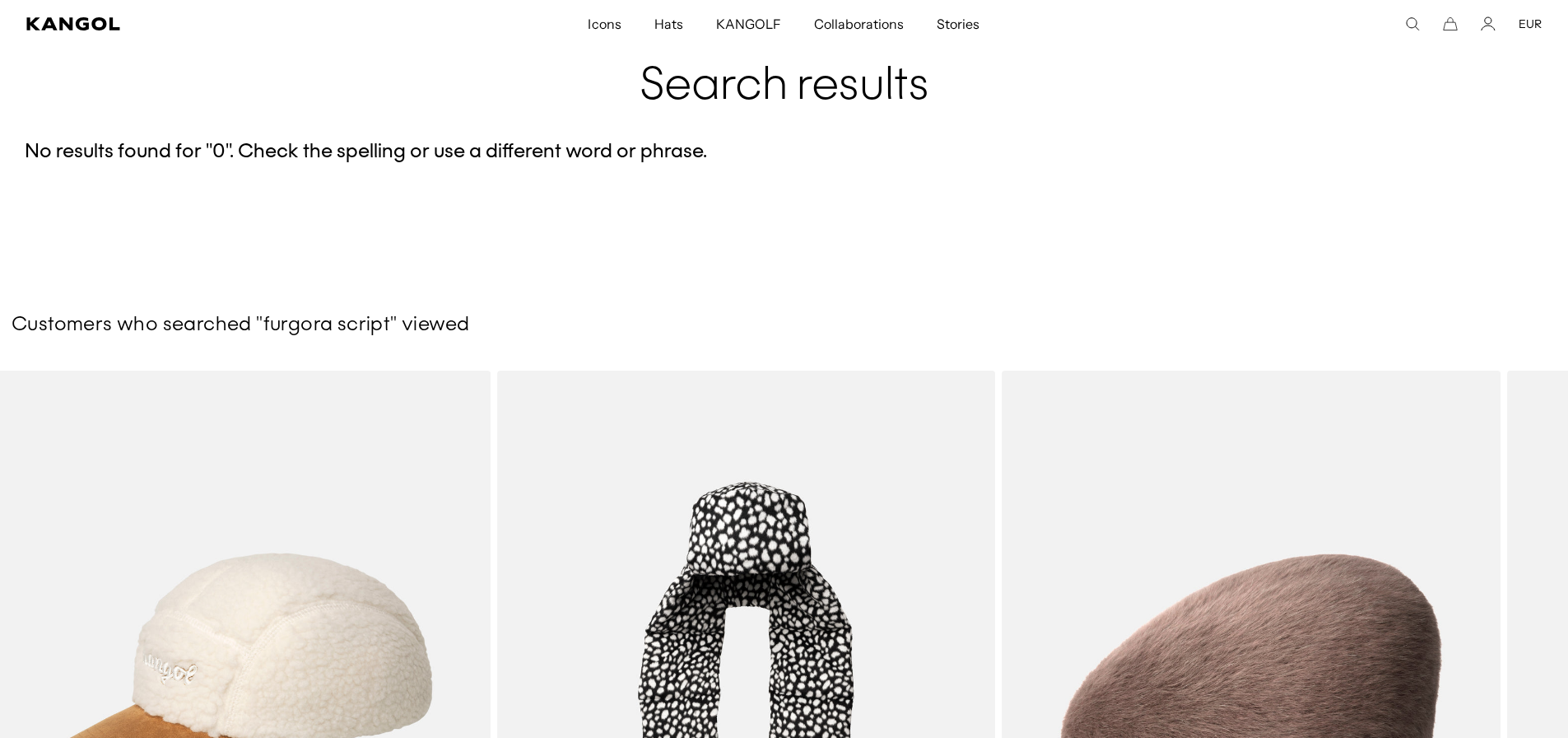
scroll to position [0, 339]
